Goal: Task Accomplishment & Management: Manage account settings

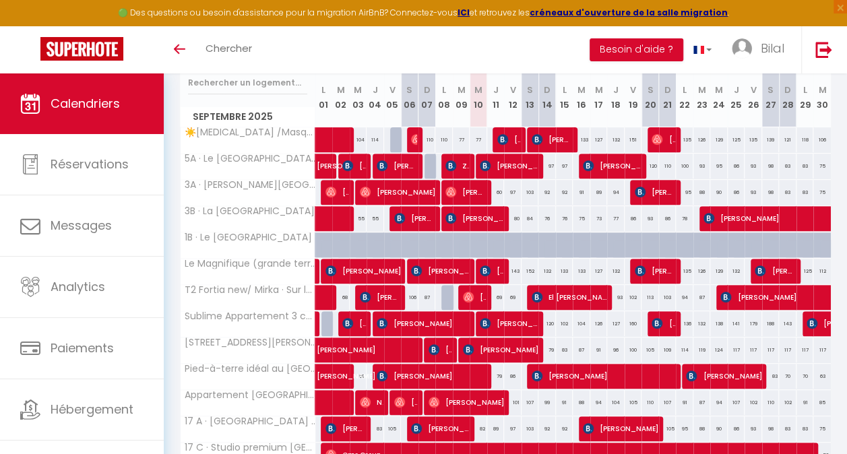
scroll to position [200, 0]
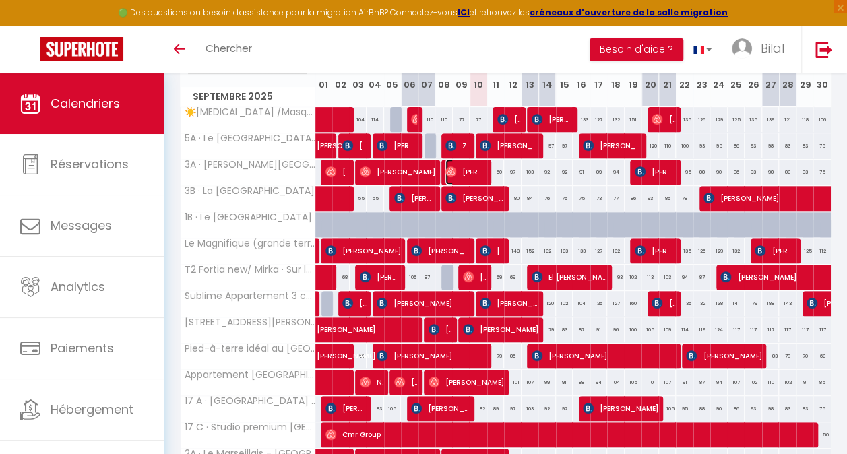
click at [474, 172] on span "[PERSON_NAME]" at bounding box center [465, 172] width 41 height 26
select select "OK"
select select "0"
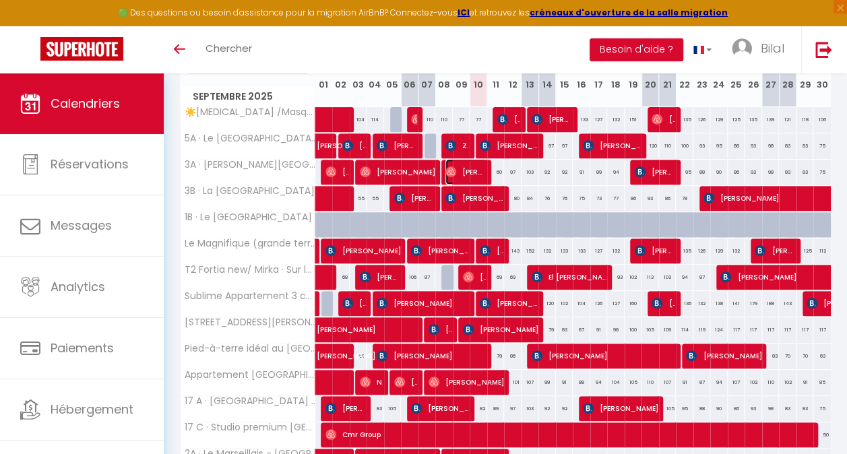
select select "1"
select select
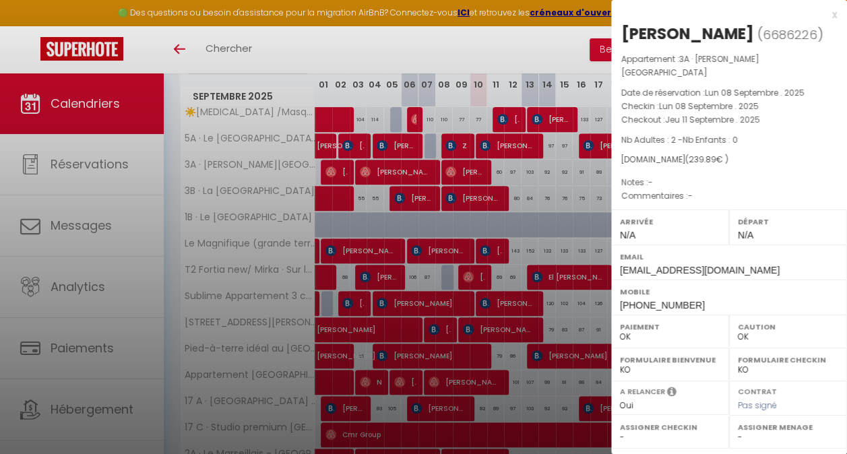
click at [474, 172] on div at bounding box center [423, 227] width 847 height 454
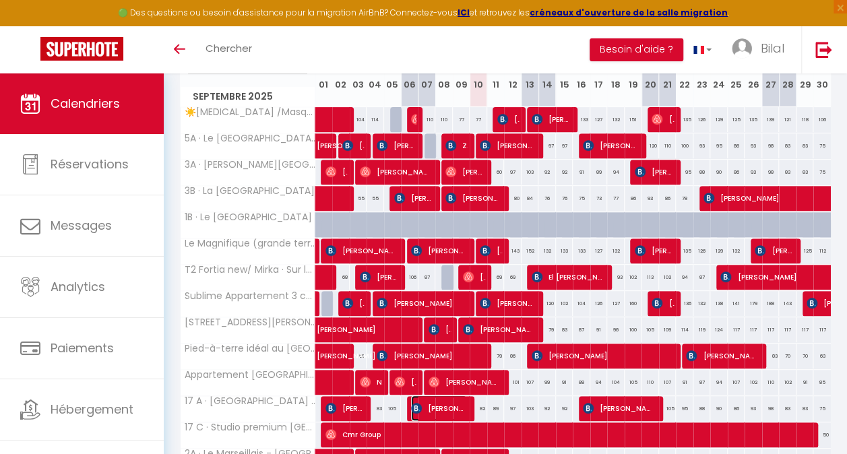
click at [435, 409] on span "[PERSON_NAME]" at bounding box center [439, 408] width 56 height 26
select select "KO"
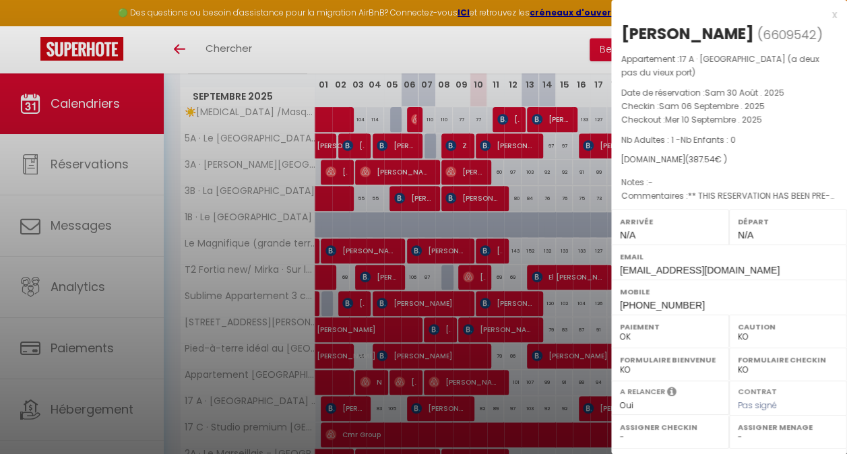
click at [435, 409] on div at bounding box center [423, 227] width 847 height 454
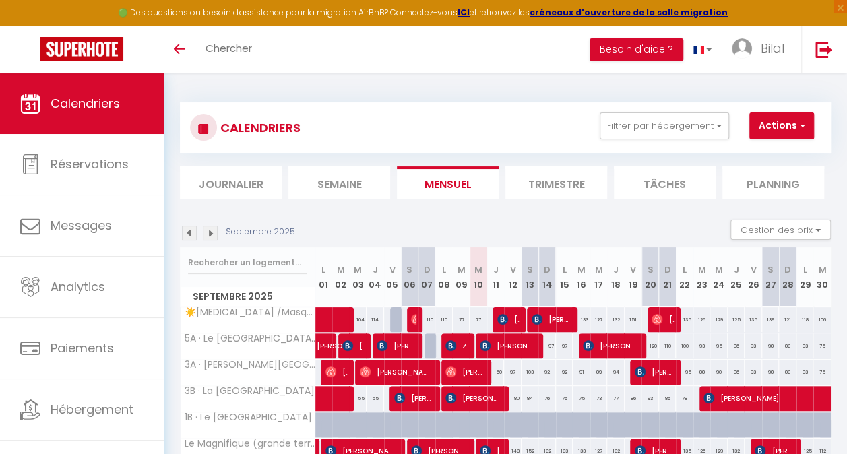
scroll to position [67, 0]
